Goal: Transaction & Acquisition: Purchase product/service

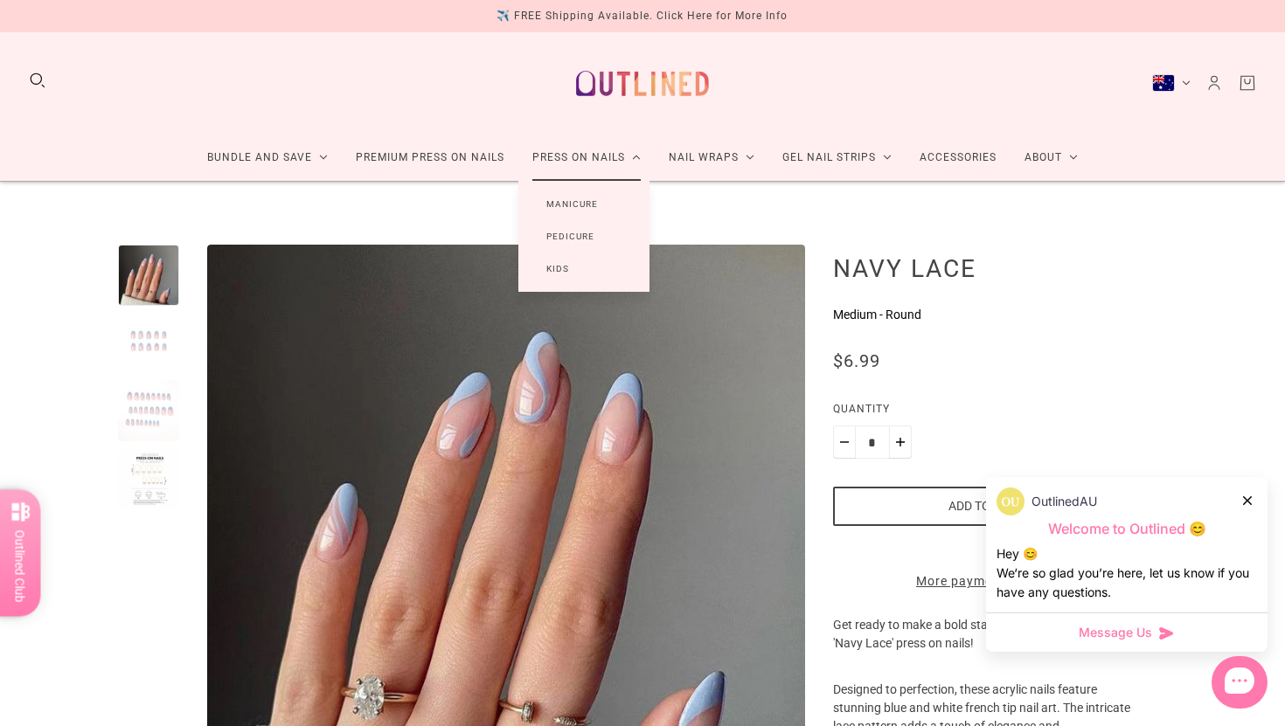
click at [581, 203] on link "Manicure" at bounding box center [572, 204] width 108 height 32
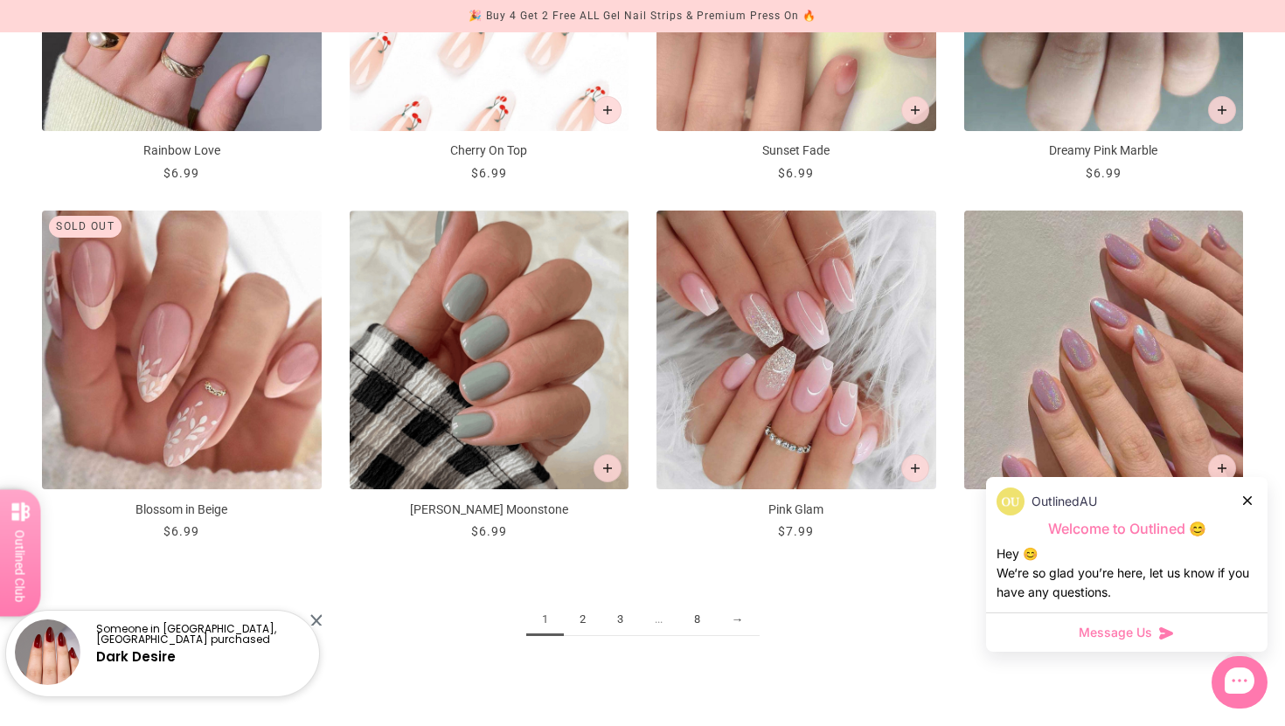
scroll to position [1949, 0]
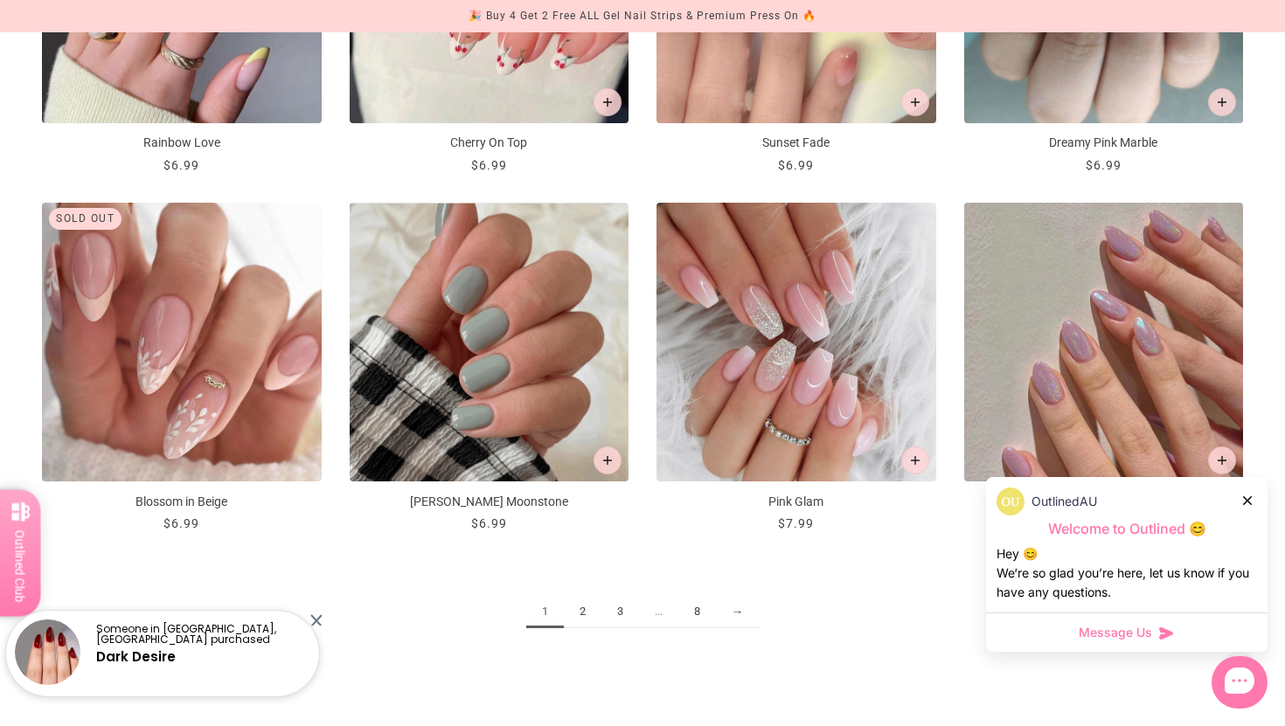
click at [587, 610] on link "2" at bounding box center [583, 612] width 38 height 32
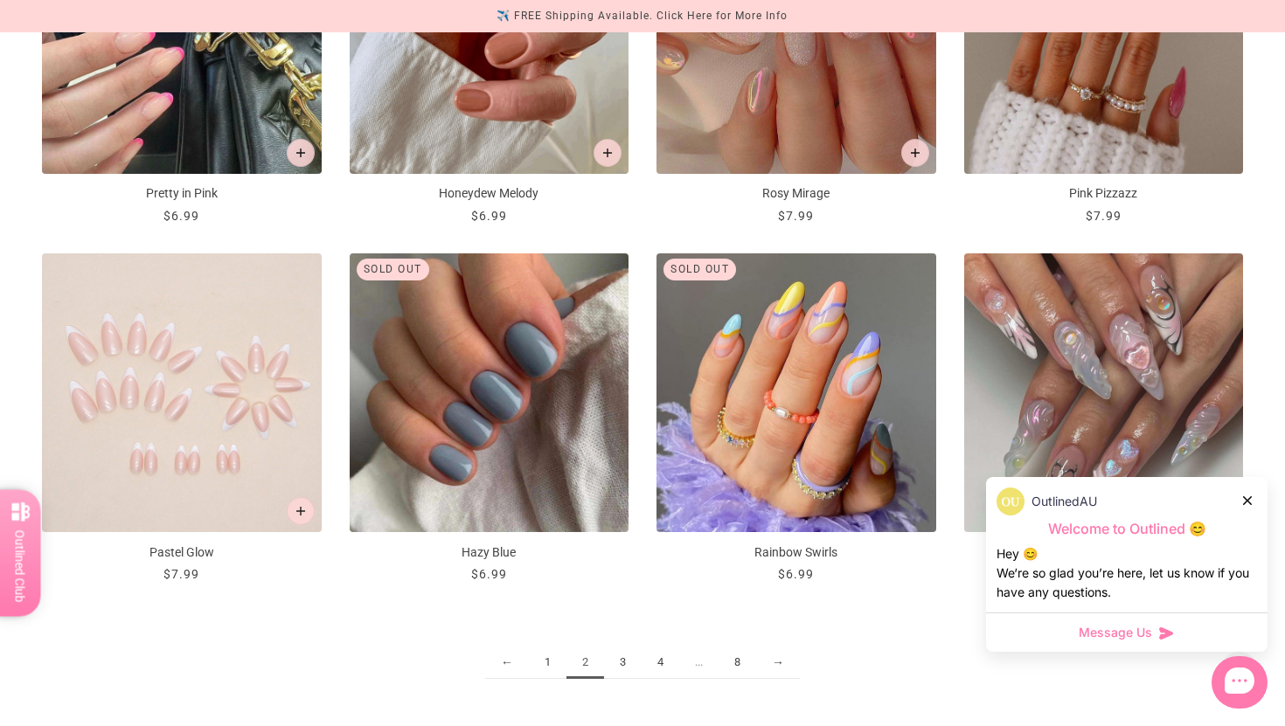
scroll to position [2037, 0]
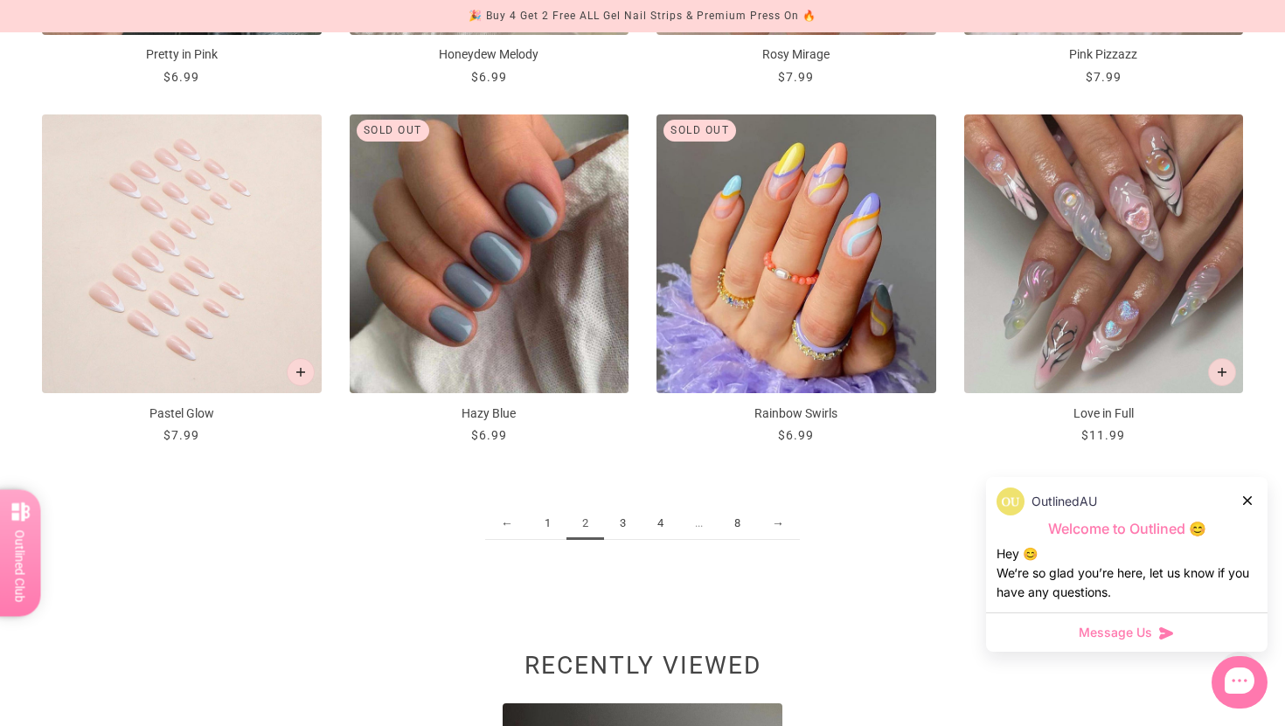
click at [163, 291] on img "Pastel Glow" at bounding box center [182, 255] width 280 height 280
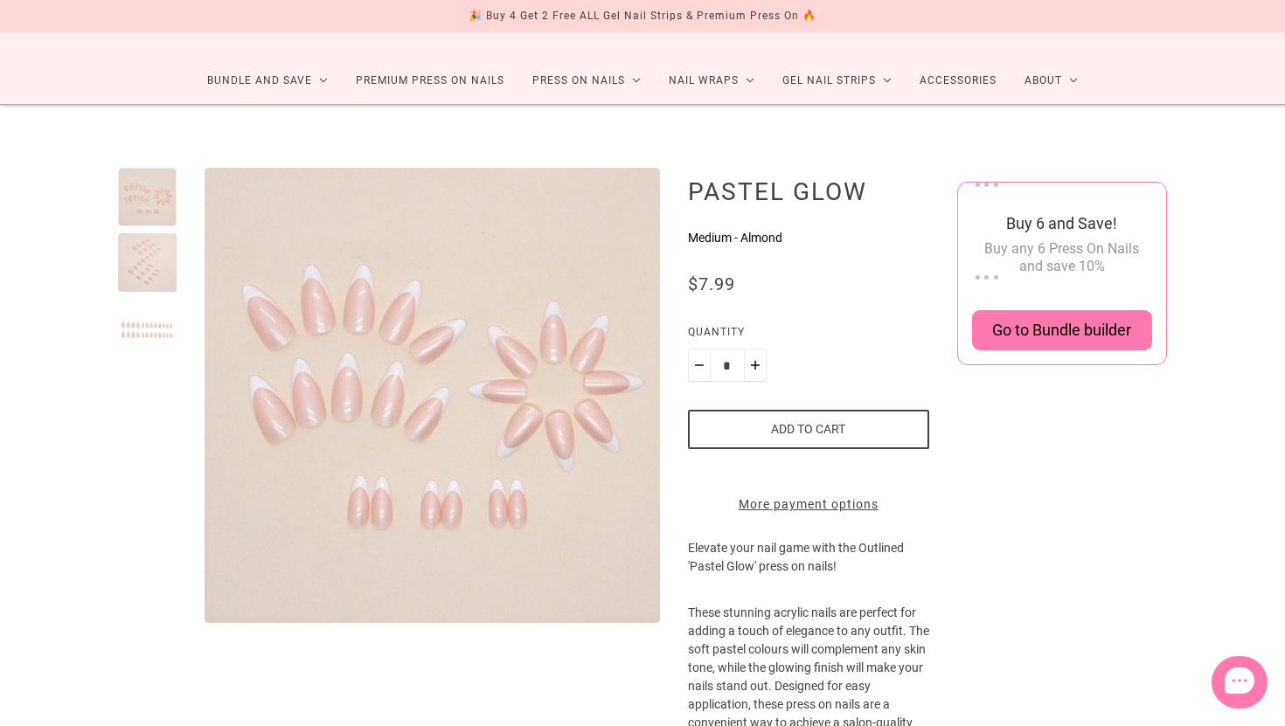
scroll to position [90, 0]
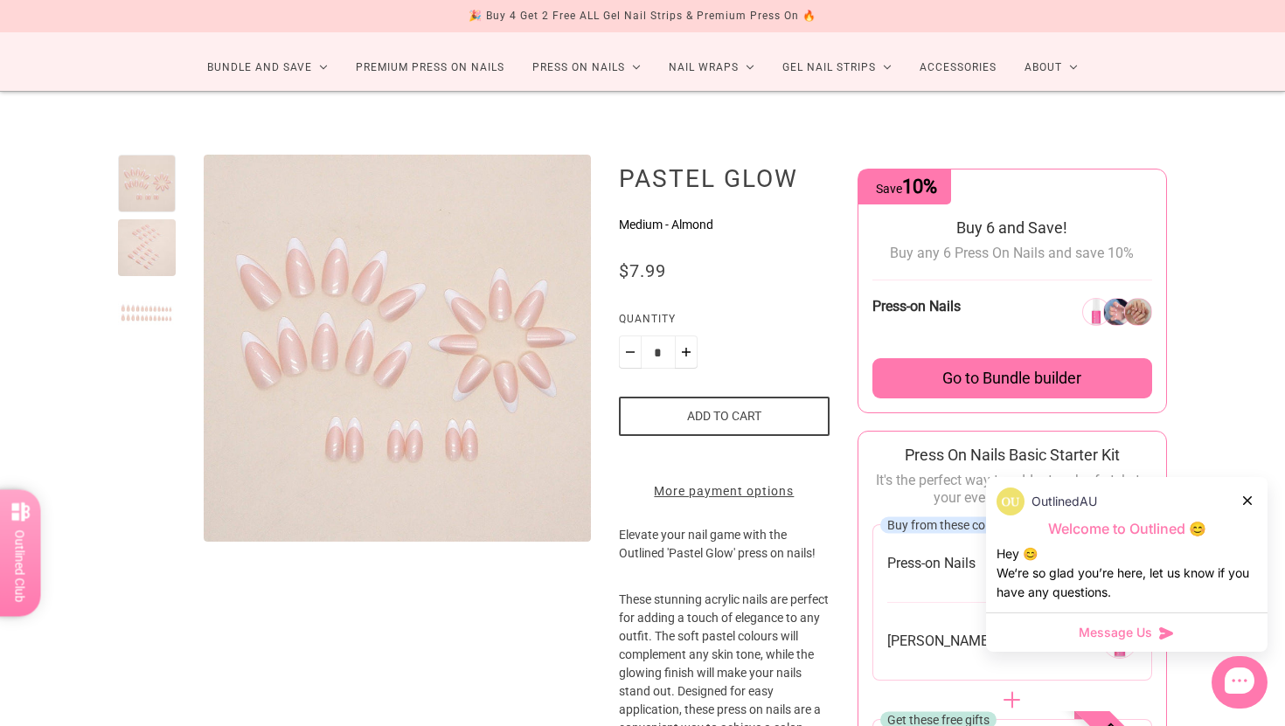
click at [149, 233] on div at bounding box center [147, 248] width 58 height 58
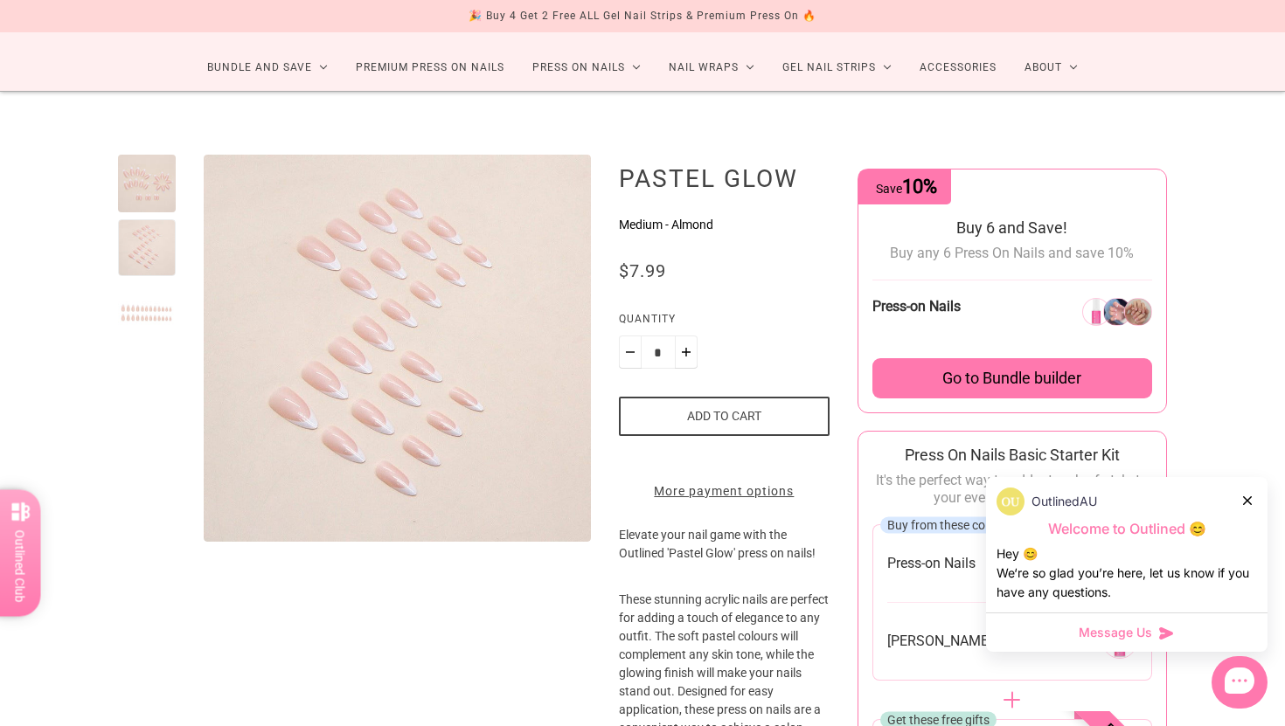
click at [147, 320] on div at bounding box center [147, 312] width 58 height 58
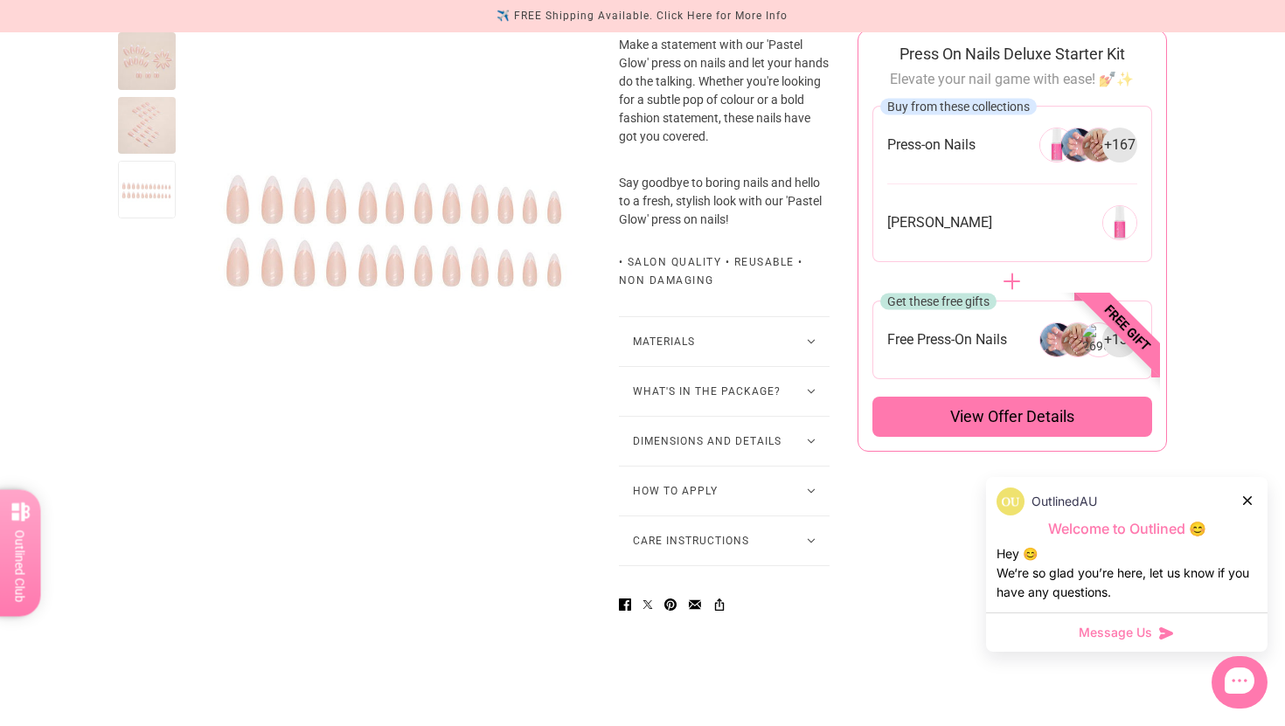
scroll to position [966, 0]
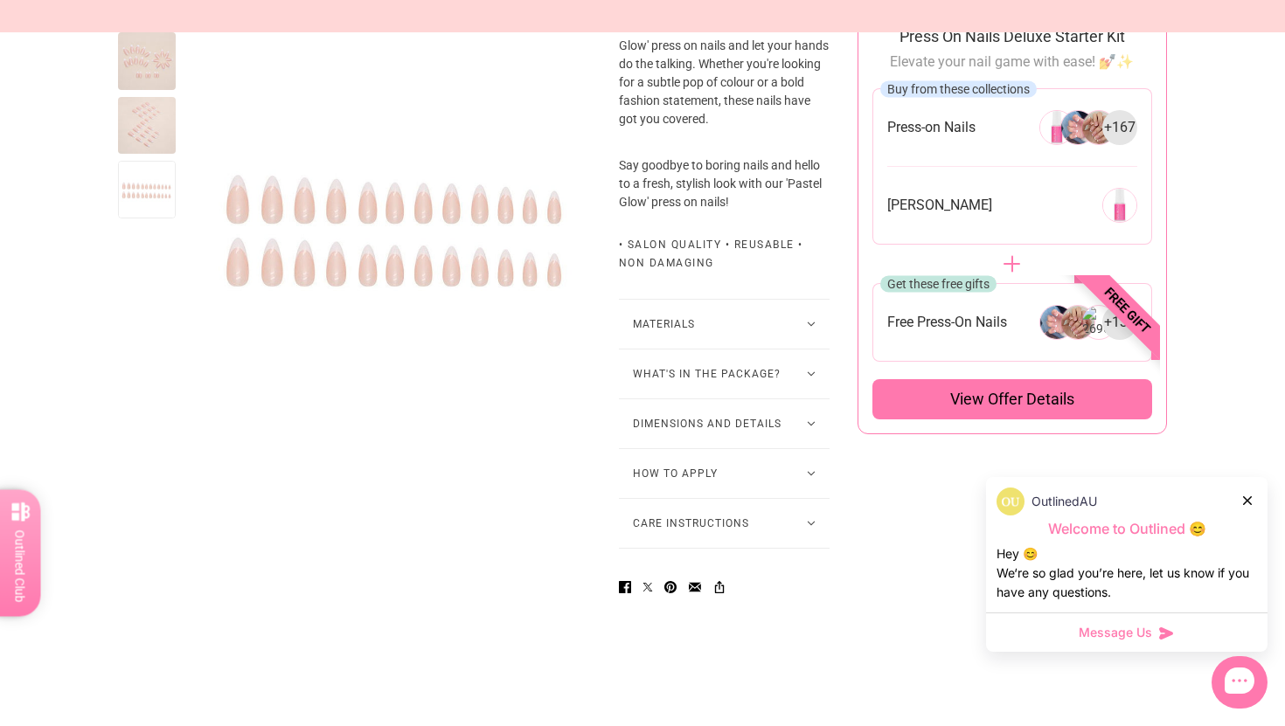
click at [722, 399] on button "What's in the package?" at bounding box center [724, 374] width 211 height 49
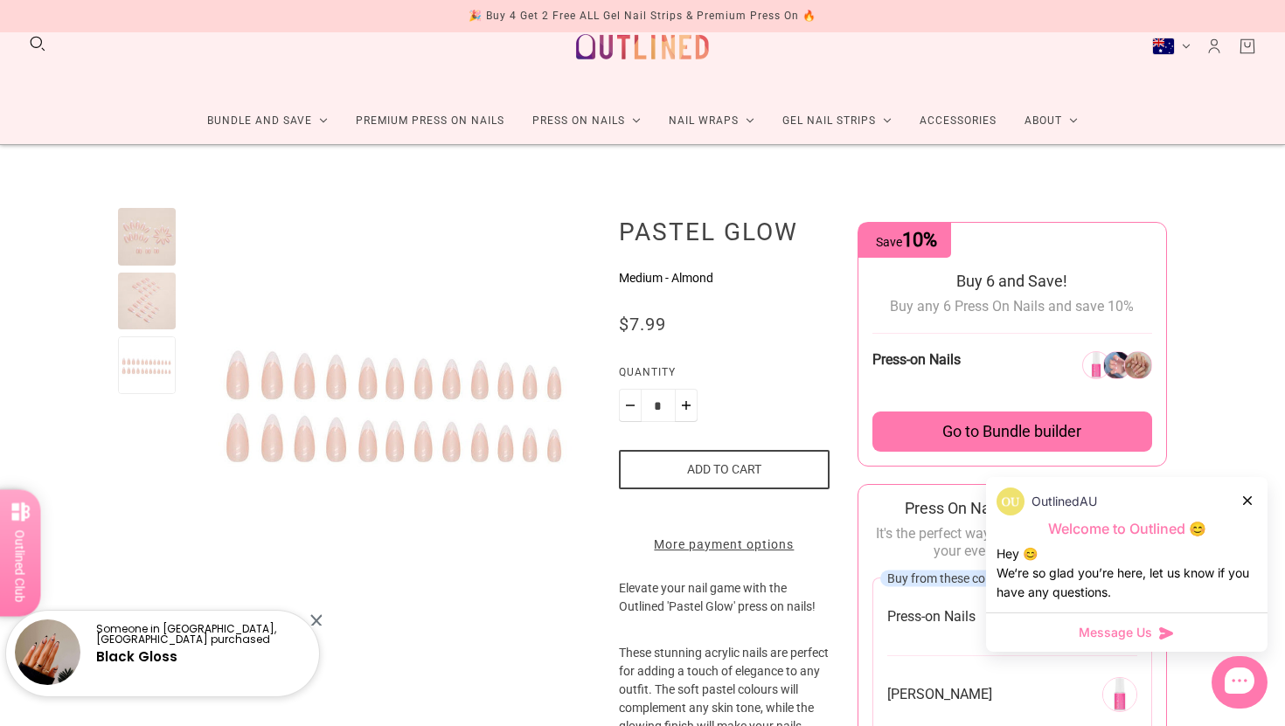
scroll to position [0, 0]
